Goal: Task Accomplishment & Management: Use online tool/utility

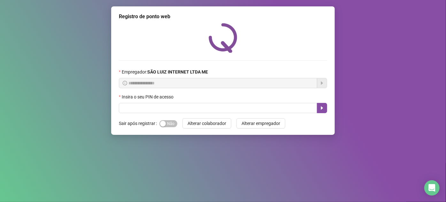
click at [157, 115] on div "**********" at bounding box center [223, 70] width 224 height 128
click at [156, 106] on input "text" at bounding box center [218, 108] width 198 height 10
type input "*****"
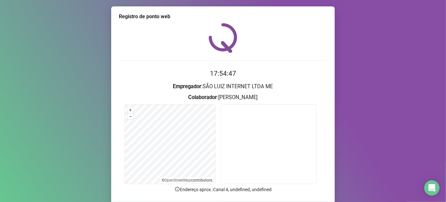
scroll to position [47, 0]
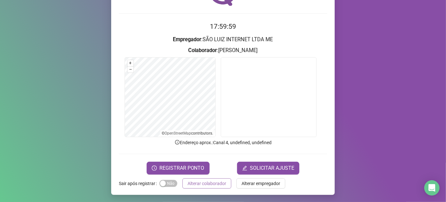
click at [210, 187] on button "Alterar colaborador" at bounding box center [206, 183] width 49 height 10
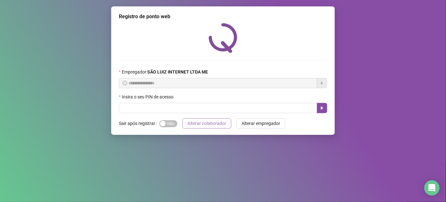
scroll to position [0, 0]
click at [219, 104] on input "text" at bounding box center [218, 108] width 198 height 10
type input "*****"
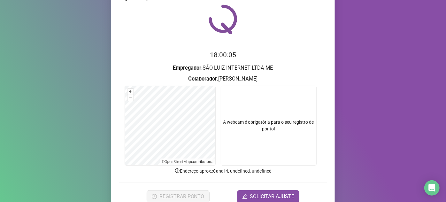
scroll to position [29, 0]
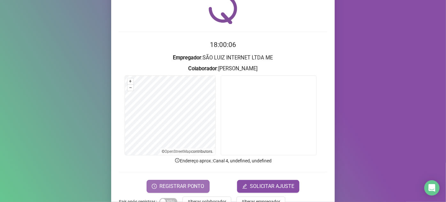
click at [188, 188] on span "REGISTRAR PONTO" at bounding box center [181, 186] width 45 height 8
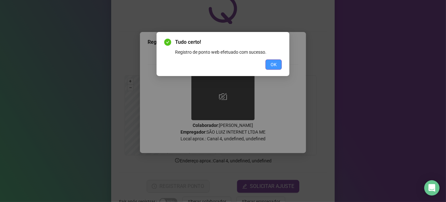
click at [274, 61] on span "OK" at bounding box center [273, 64] width 6 height 7
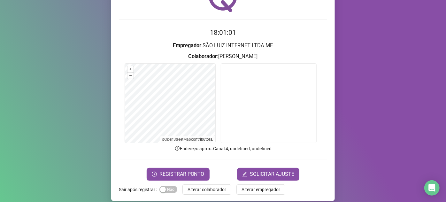
scroll to position [47, 0]
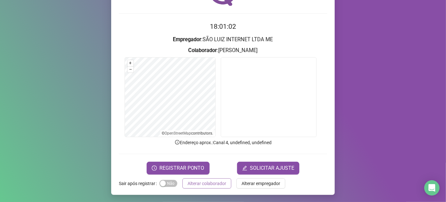
click at [203, 183] on span "Alterar colaborador" at bounding box center [206, 183] width 39 height 7
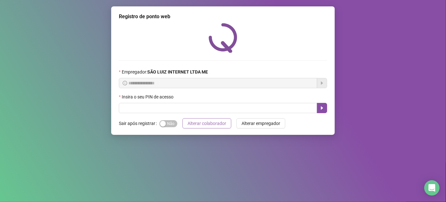
scroll to position [0, 0]
click at [220, 103] on input "text" at bounding box center [218, 108] width 198 height 10
type input "*****"
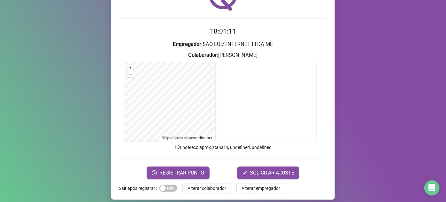
scroll to position [47, 0]
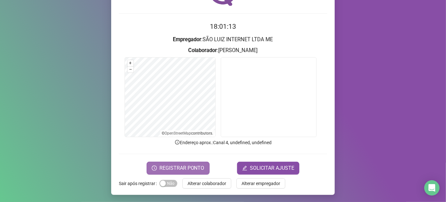
click at [161, 167] on span "REGISTRAR PONTO" at bounding box center [181, 168] width 45 height 8
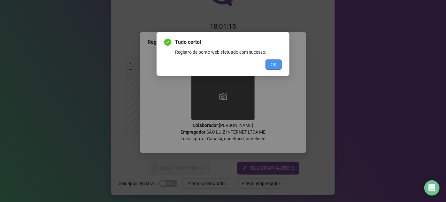
click at [276, 68] on button "OK" at bounding box center [273, 64] width 16 height 10
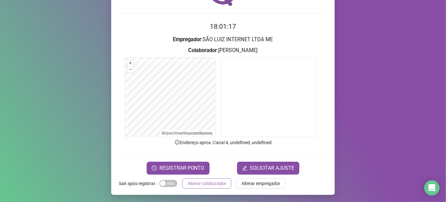
click at [216, 187] on button "Alterar colaborador" at bounding box center [206, 183] width 49 height 10
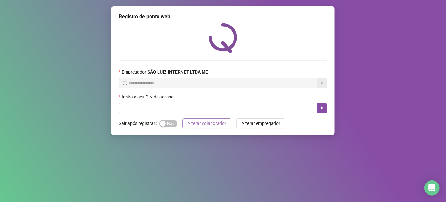
scroll to position [0, 0]
click at [175, 124] on span "Sim Não" at bounding box center [168, 123] width 18 height 7
click at [175, 105] on input "text" at bounding box center [218, 108] width 198 height 10
type input "*****"
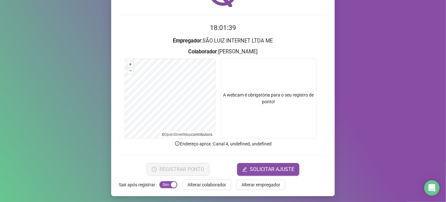
scroll to position [47, 0]
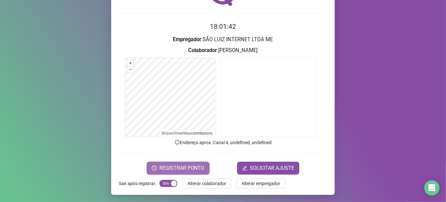
click at [158, 171] on button "REGISTRAR PONTO" at bounding box center [178, 168] width 63 height 13
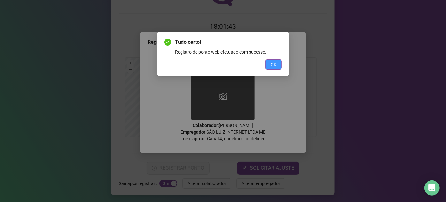
click at [276, 68] on span "OK" at bounding box center [273, 64] width 6 height 7
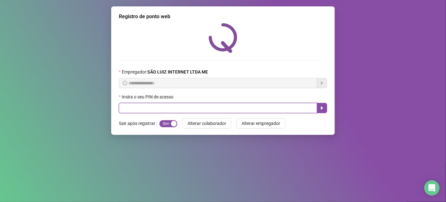
click at [158, 109] on input "text" at bounding box center [218, 108] width 198 height 10
type input "*****"
click at [323, 107] on icon "caret-right" at bounding box center [321, 107] width 5 height 5
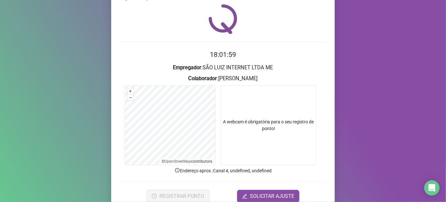
scroll to position [29, 0]
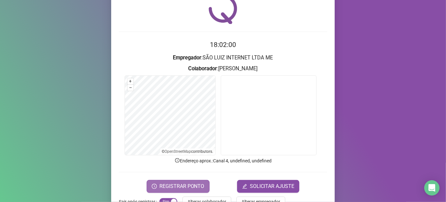
click at [193, 182] on span "REGISTRAR PONTO" at bounding box center [181, 186] width 45 height 8
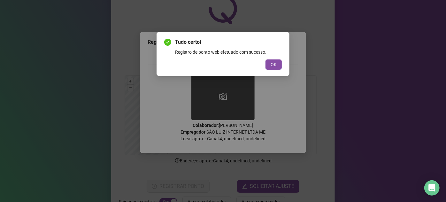
click at [279, 65] on button "OK" at bounding box center [273, 64] width 16 height 10
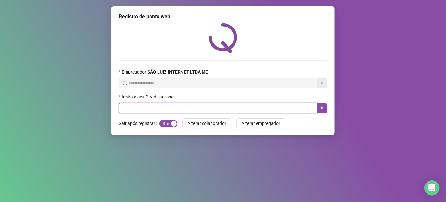
click at [254, 111] on input "text" at bounding box center [218, 108] width 198 height 10
type input "*****"
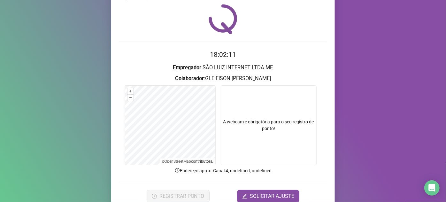
scroll to position [29, 0]
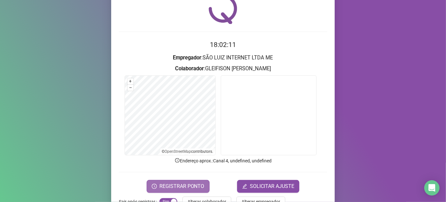
click at [190, 184] on span "REGISTRAR PONTO" at bounding box center [181, 186] width 45 height 8
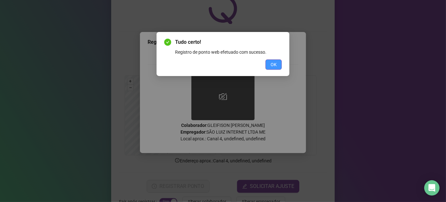
click at [274, 64] on span "OK" at bounding box center [273, 64] width 6 height 7
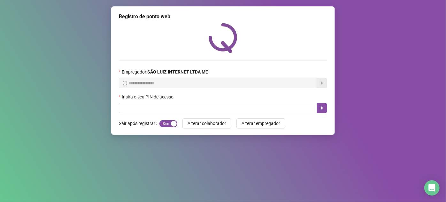
scroll to position [0, 0]
